Goal: Navigation & Orientation: Understand site structure

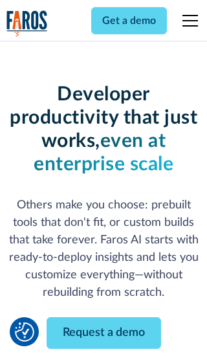
scroll to position [156, 0]
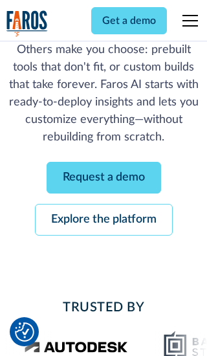
click at [104, 178] on link "Request a demo" at bounding box center [104, 178] width 115 height 32
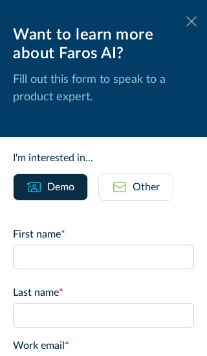
click at [192, 21] on icon at bounding box center [192, 21] width 10 height 10
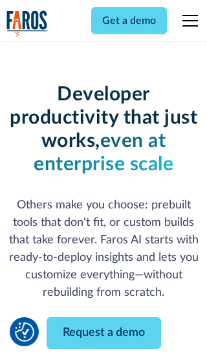
scroll to position [198, 0]
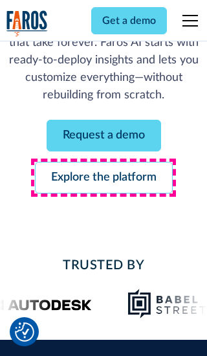
click at [104, 178] on link "Explore the platform" at bounding box center [104, 178] width 138 height 32
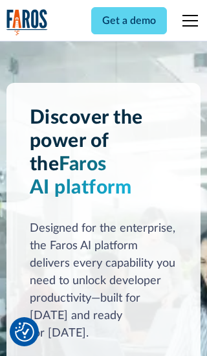
scroll to position [9736, 0]
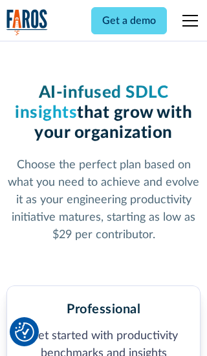
scroll to position [2009, 0]
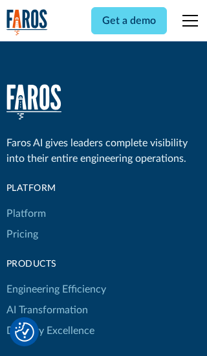
click at [25, 204] on link "Platform" at bounding box center [26, 214] width 40 height 21
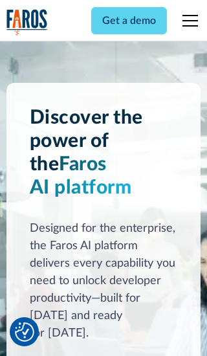
scroll to position [10152, 0]
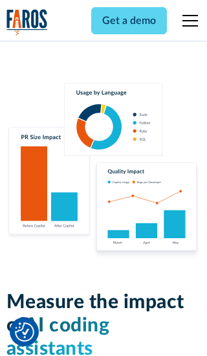
scroll to position [8013, 0]
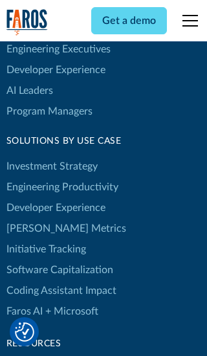
click at [39, 218] on link "[PERSON_NAME] Metrics" at bounding box center [66, 228] width 120 height 21
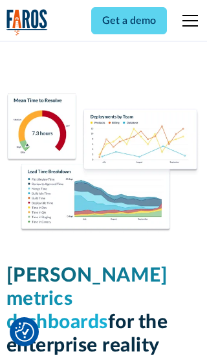
scroll to position [5675, 0]
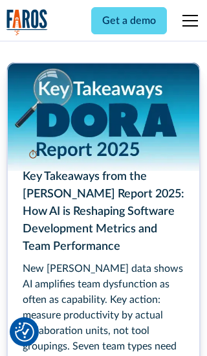
scroll to position [5842, 0]
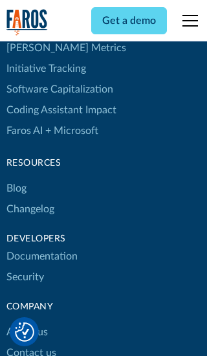
click at [30, 199] on link "Changelog" at bounding box center [30, 209] width 48 height 21
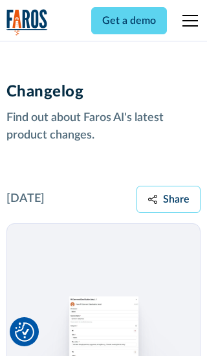
scroll to position [15656, 0]
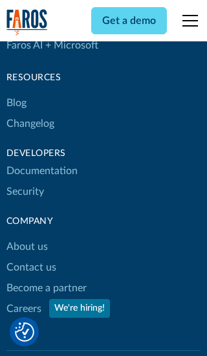
click at [27, 237] on link "About us" at bounding box center [26, 247] width 41 height 21
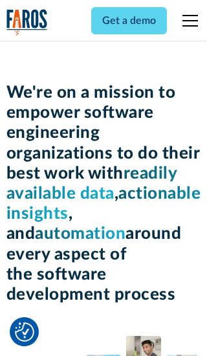
scroll to position [4470, 0]
